Goal: Information Seeking & Learning: Learn about a topic

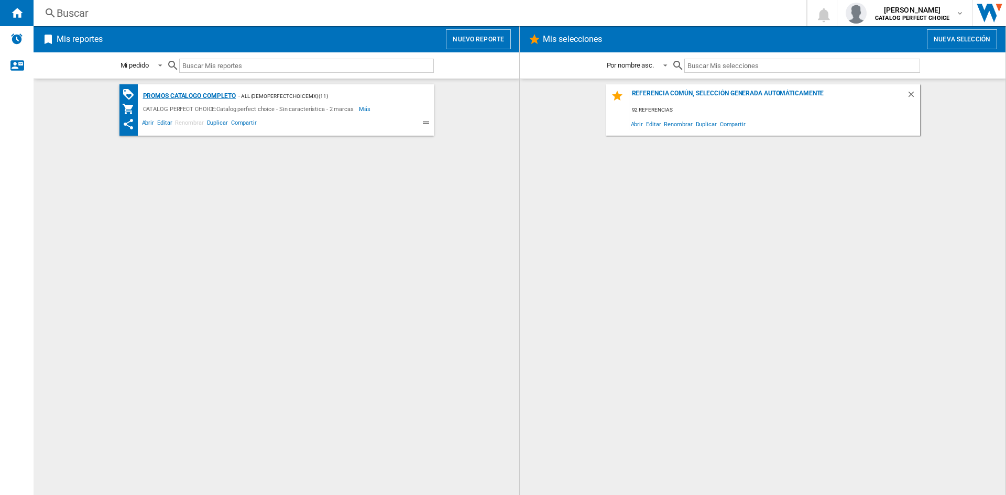
click at [207, 98] on div "Promos catalogo completo" at bounding box center [188, 96] width 96 height 13
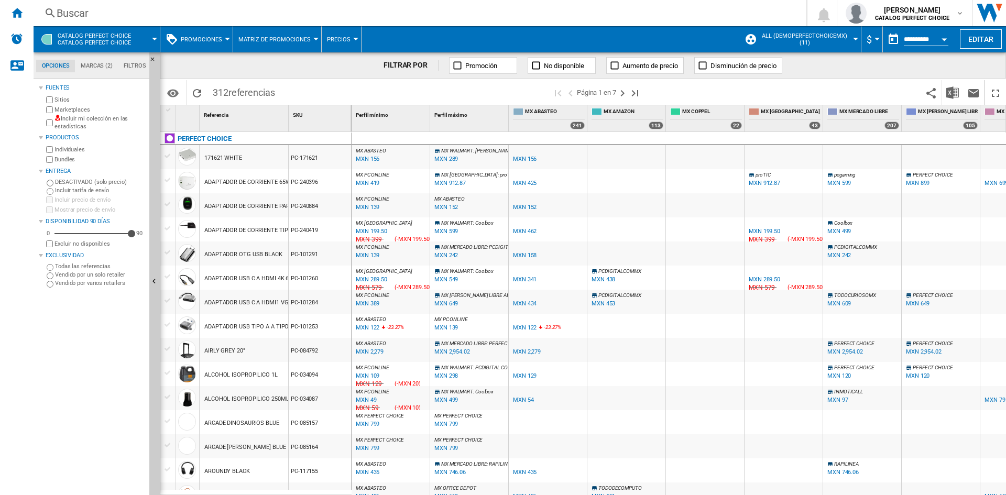
click at [196, 40] on span "Promociones" at bounding box center [201, 39] width 41 height 7
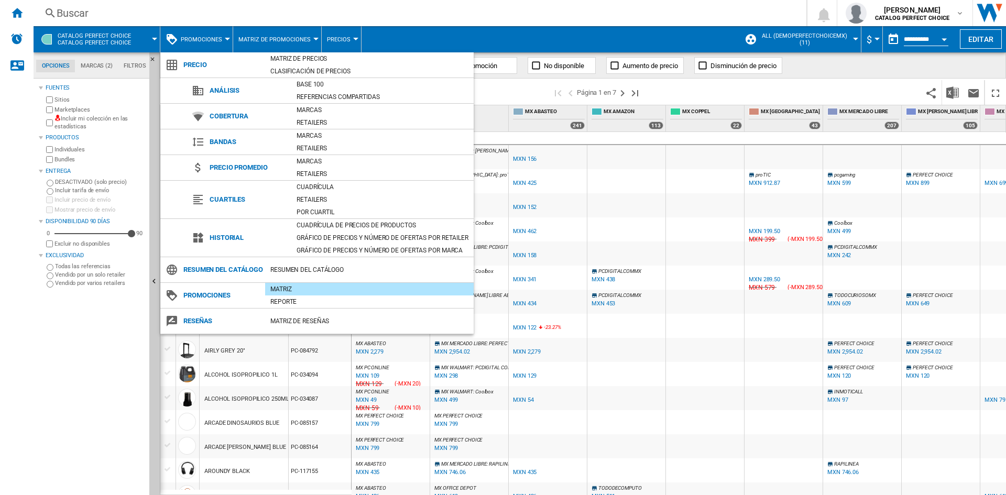
click at [288, 295] on div "Matriz" at bounding box center [369, 289] width 209 height 10
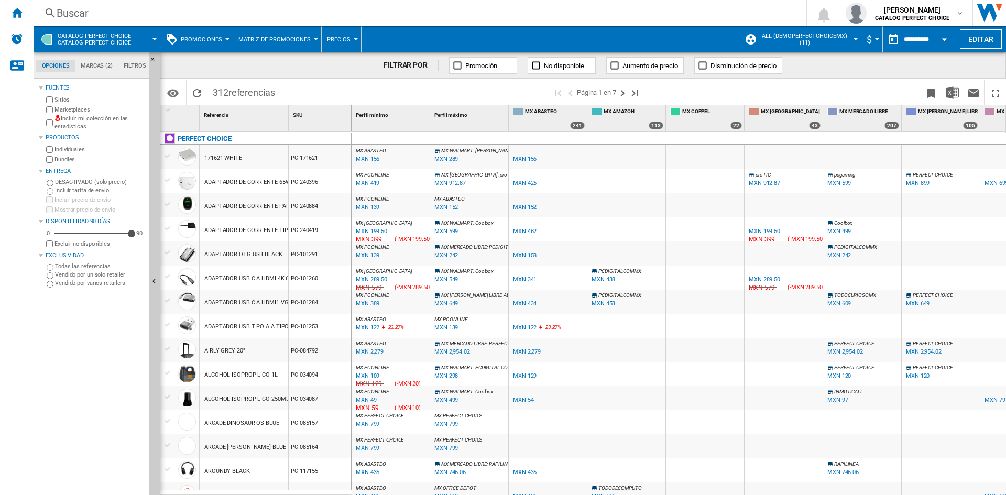
click at [706, 63] on ng-md-icon at bounding box center [703, 65] width 10 height 10
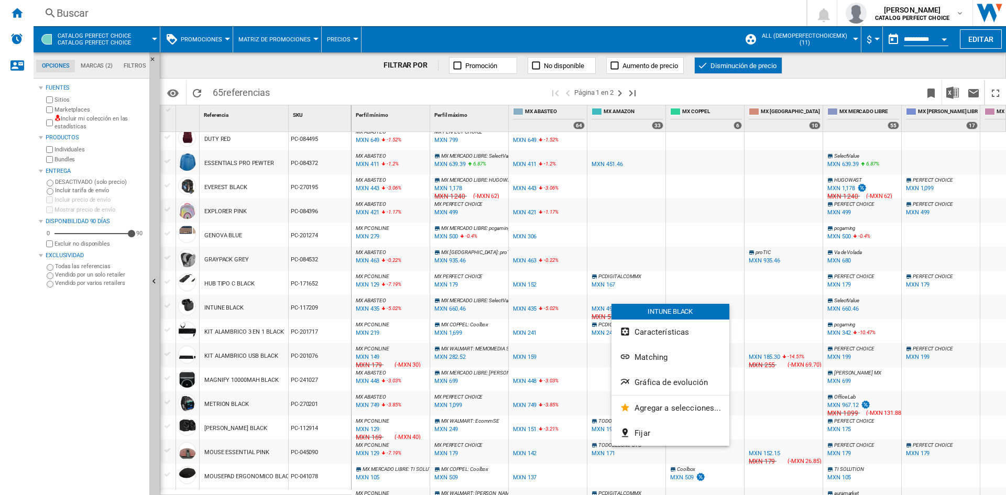
click at [603, 309] on div at bounding box center [503, 247] width 1006 height 495
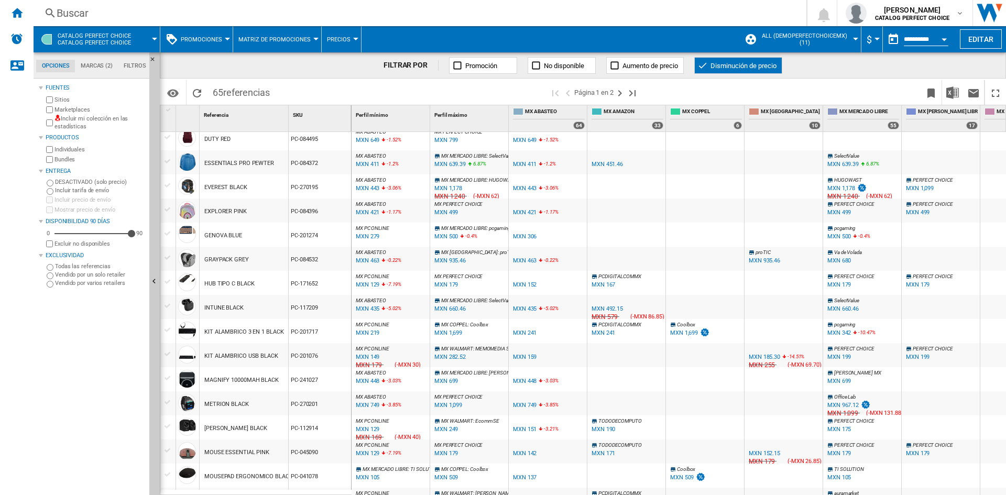
click at [603, 309] on div "MXN 492.15" at bounding box center [607, 309] width 31 height 7
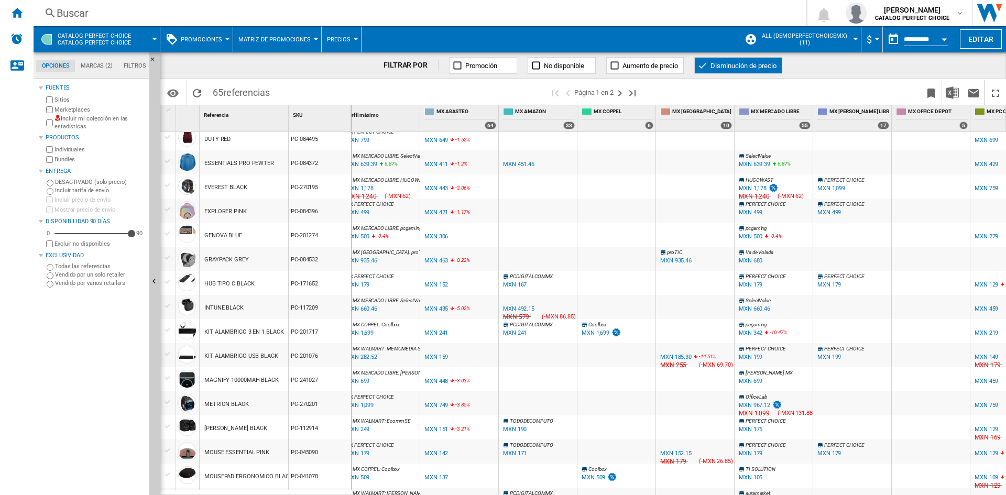
click at [684, 358] on div "MXN 185.30" at bounding box center [676, 357] width 31 height 7
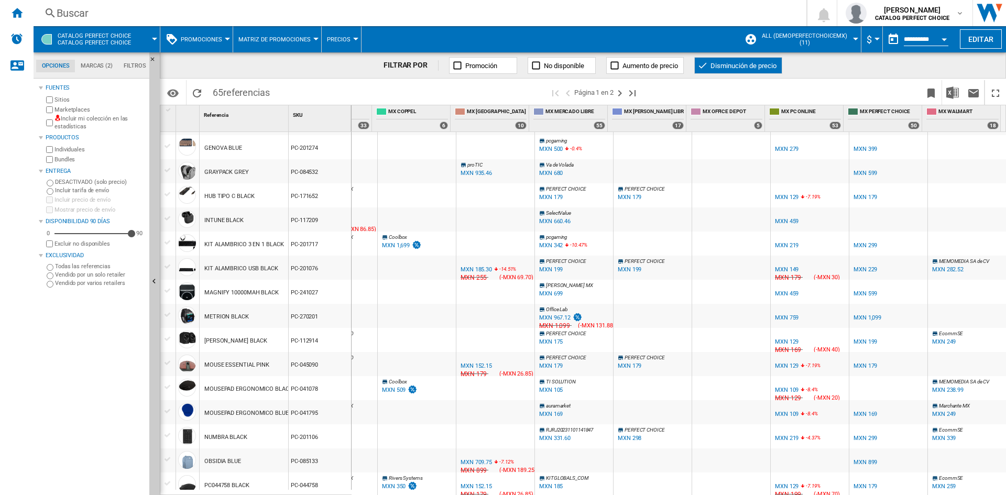
scroll to position [462, 0]
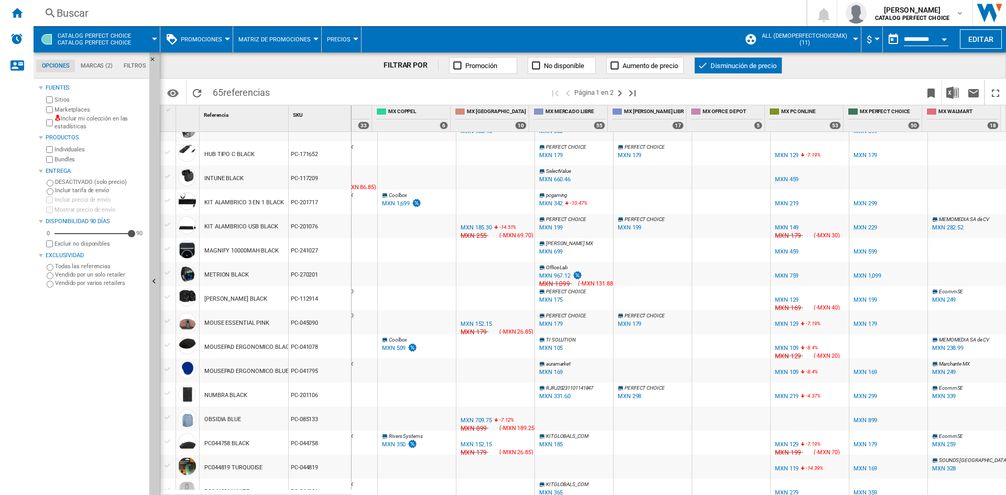
click at [782, 299] on div "MXN 129" at bounding box center [787, 300] width 24 height 7
click at [973, 93] on ng-md-icon "Enviar este reporte por correo electrónico" at bounding box center [974, 93] width 13 height 13
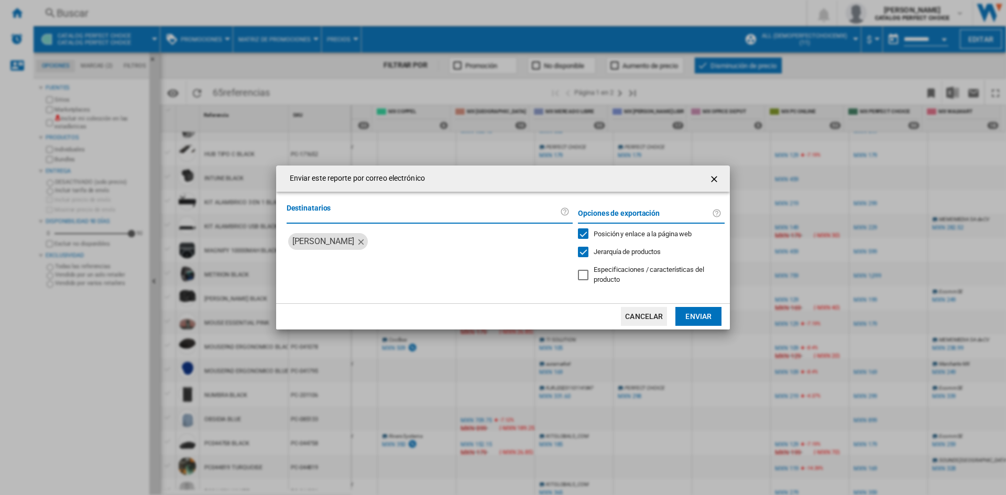
click at [705, 321] on button "Enviar" at bounding box center [699, 316] width 46 height 19
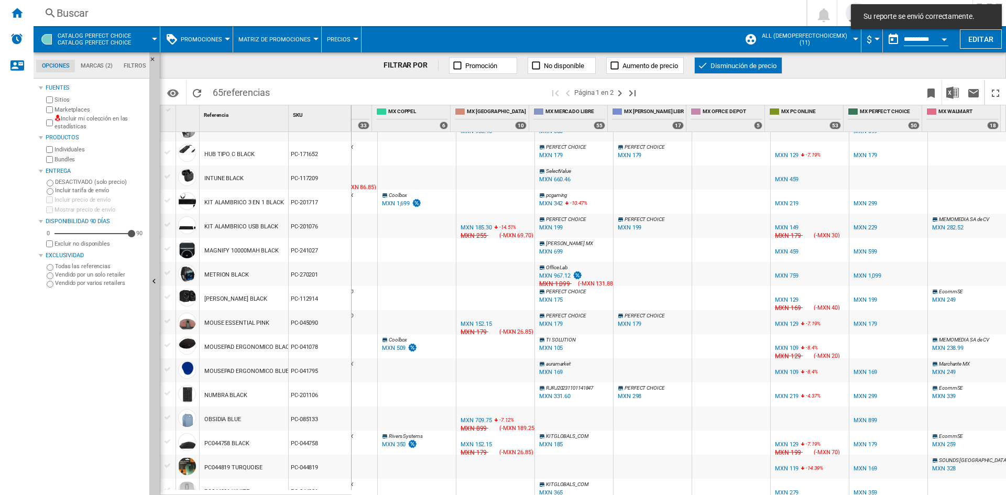
scroll to position [672, 0]
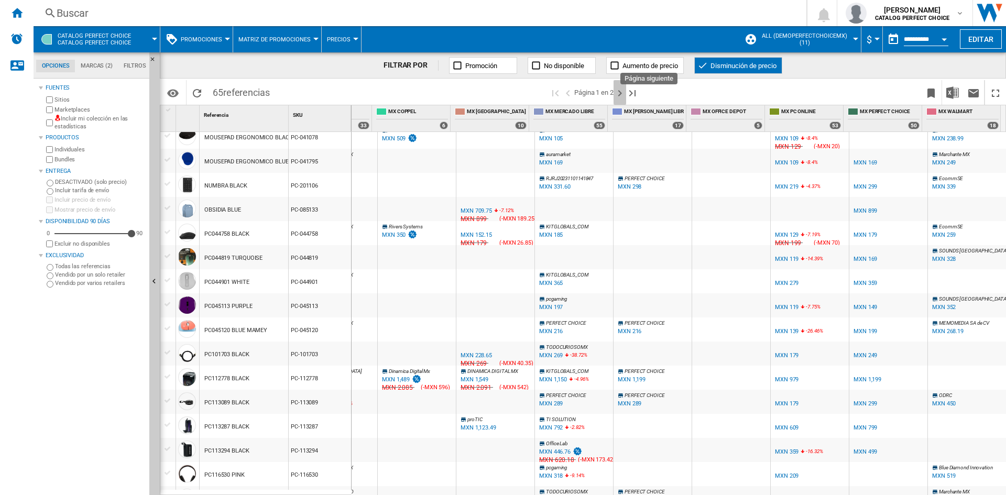
click at [619, 94] on ng-md-icon "Página siguiente" at bounding box center [620, 93] width 13 height 13
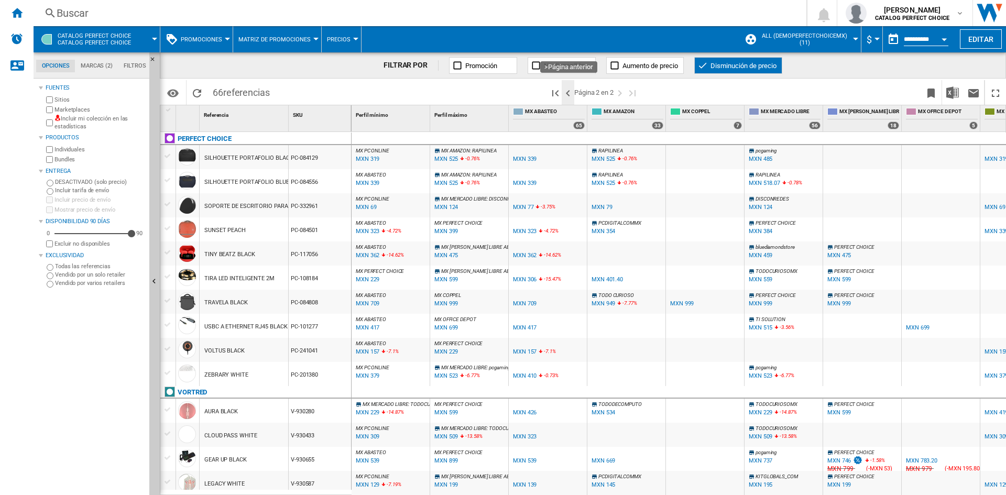
click at [567, 92] on ng-md-icon ">Página anterior" at bounding box center [568, 93] width 13 height 13
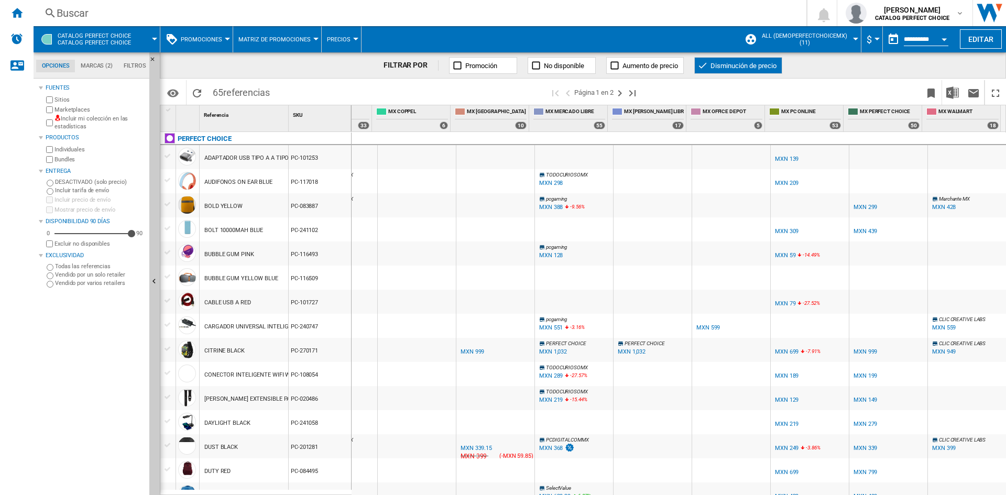
scroll to position [0, 294]
click at [784, 303] on div "MXN 79" at bounding box center [785, 303] width 20 height 7
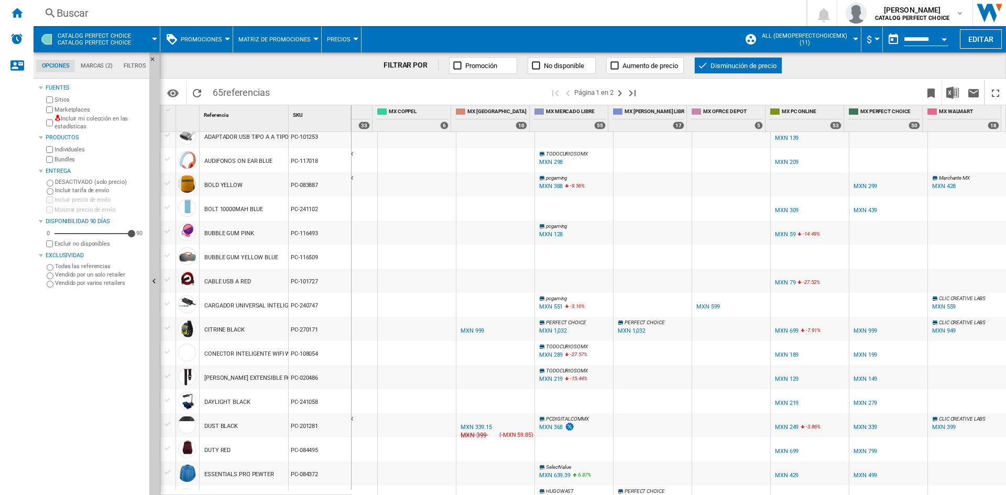
scroll to position [27, 0]
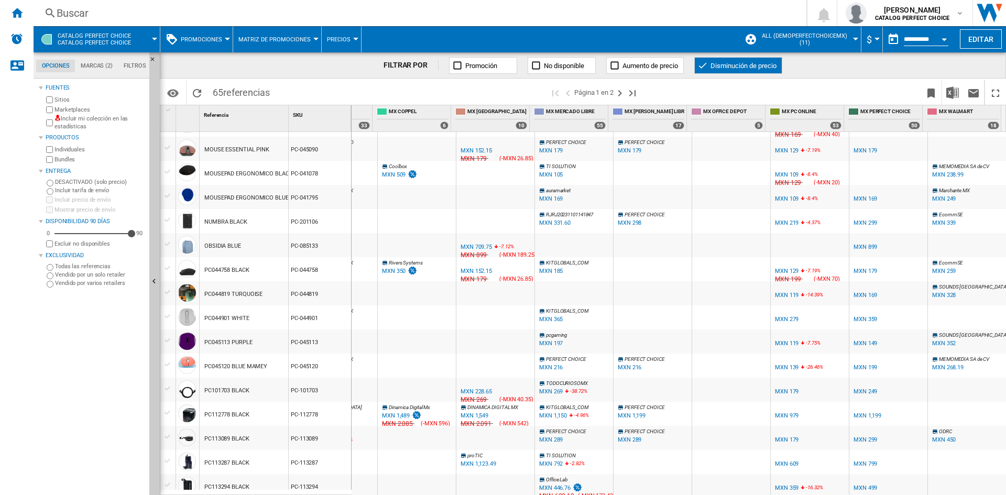
click at [479, 391] on div "MXN 228.65" at bounding box center [476, 391] width 31 height 7
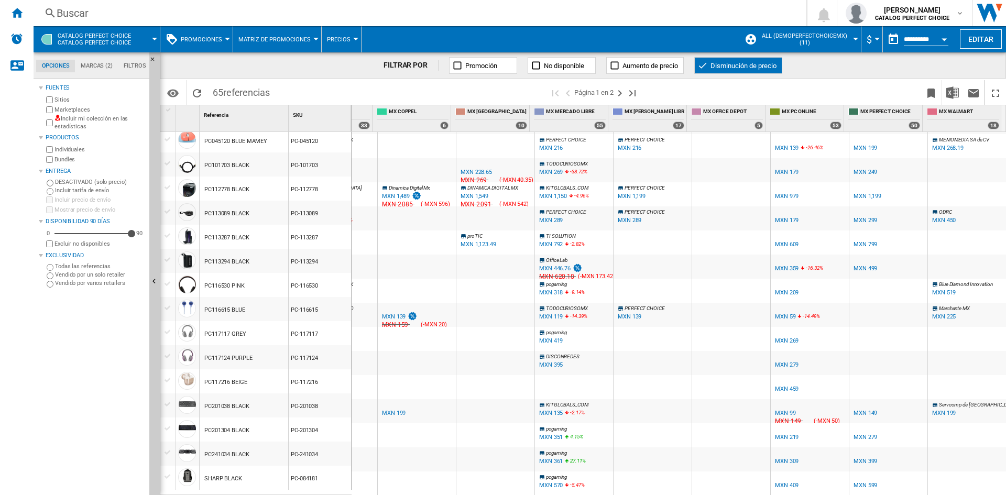
click at [389, 313] on div "MXN 139" at bounding box center [394, 316] width 24 height 7
click at [479, 193] on div "MXN 1,549" at bounding box center [475, 196] width 28 height 7
